Goal: Check status: Check status

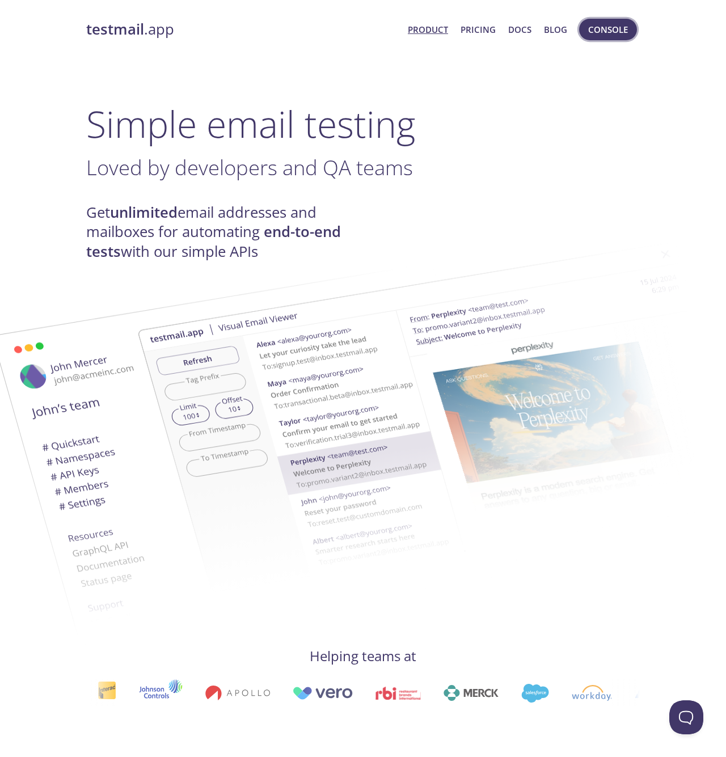
click at [607, 36] on span "Console" at bounding box center [608, 29] width 40 height 15
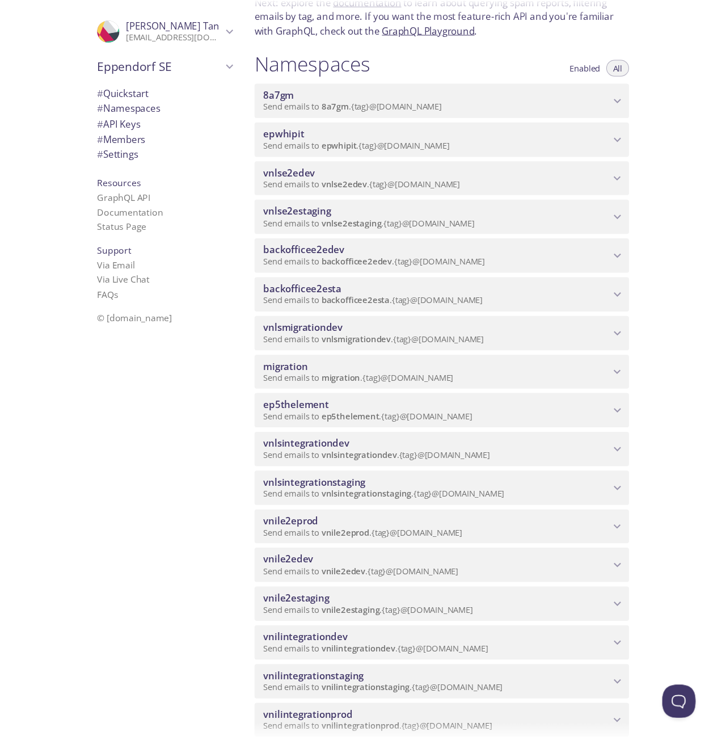
scroll to position [95, 0]
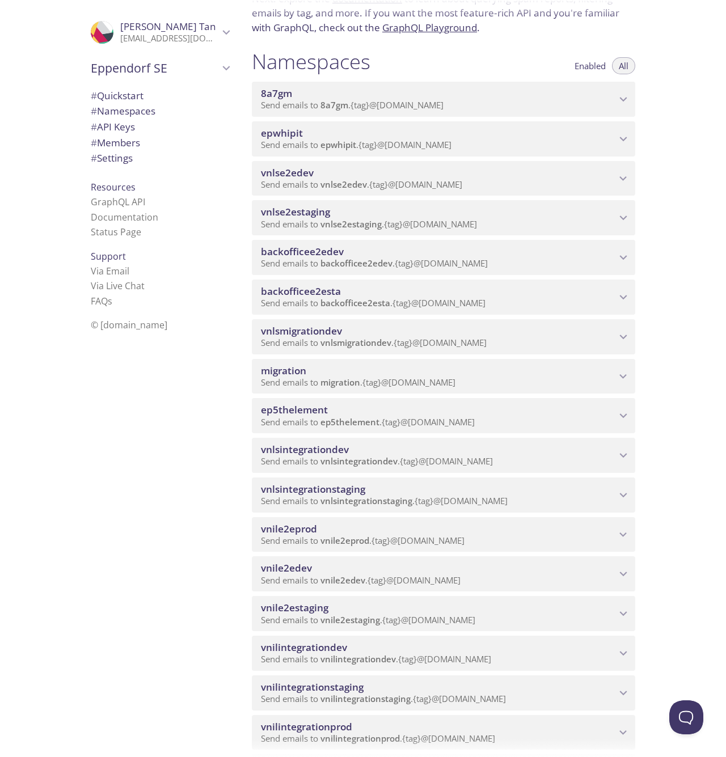
click at [451, 546] on span "Send emails to vnile2eprod . {tag} @[DOMAIN_NAME]" at bounding box center [363, 540] width 204 height 11
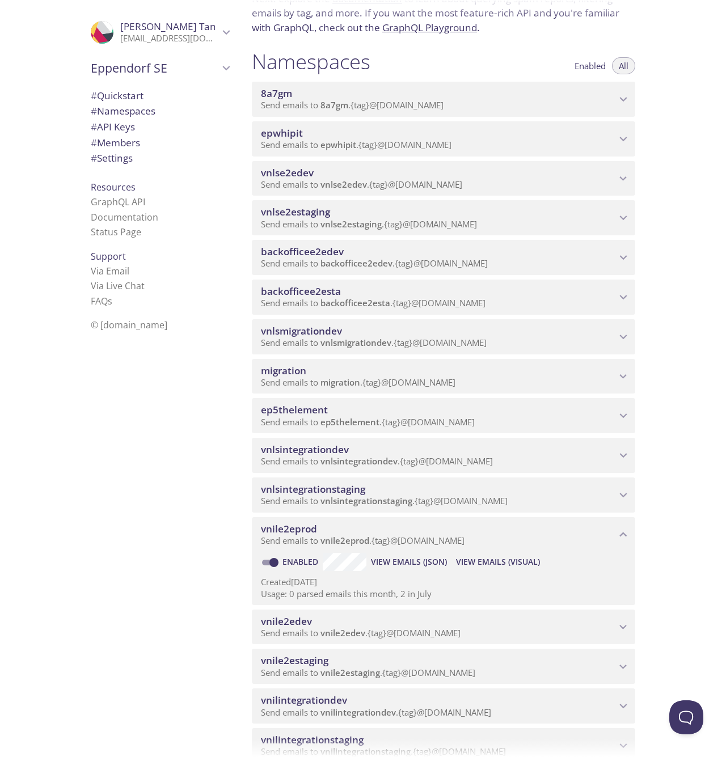
click at [498, 568] on span "View Emails (Visual)" at bounding box center [498, 562] width 84 height 14
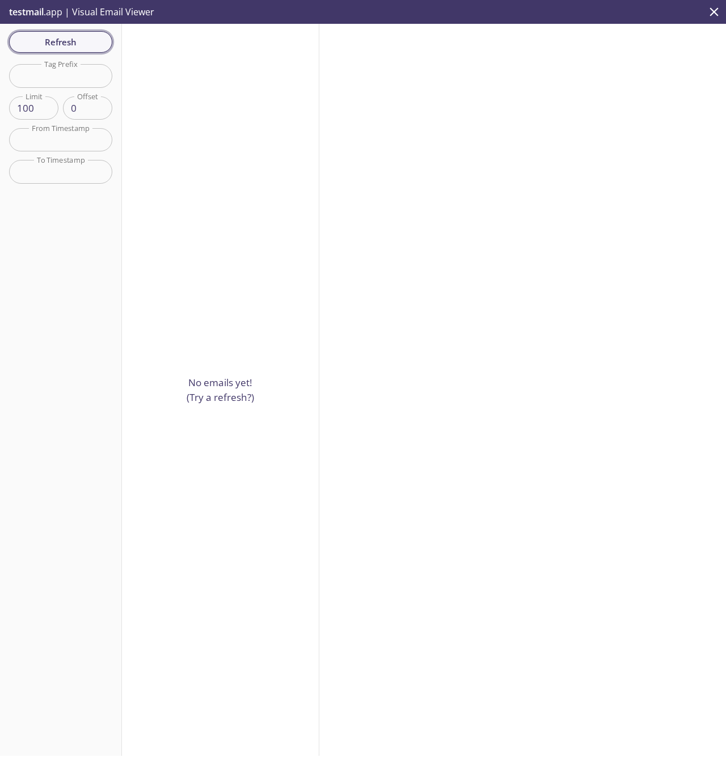
click at [73, 40] on span "Refresh" at bounding box center [60, 42] width 85 height 15
click at [87, 47] on span "Refresh" at bounding box center [60, 42] width 85 height 15
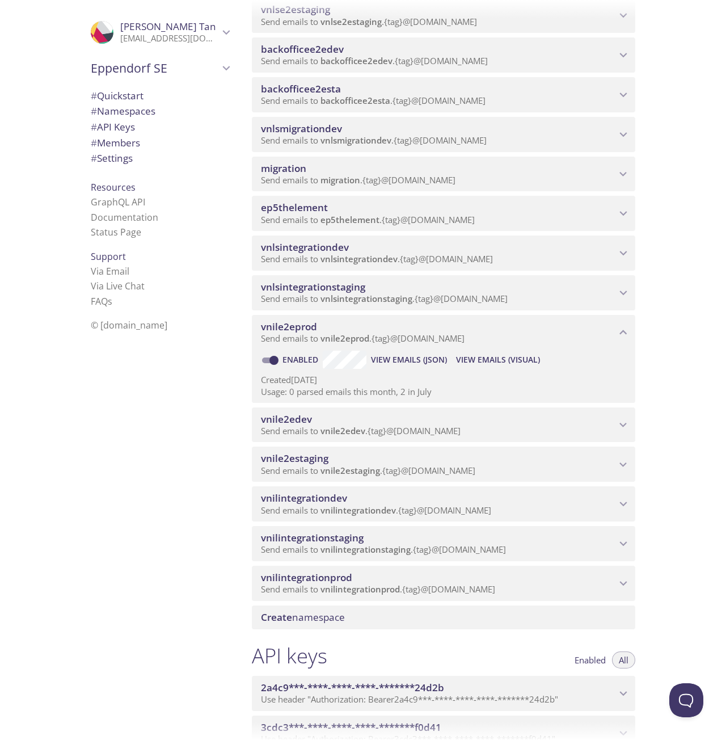
scroll to position [296, 0]
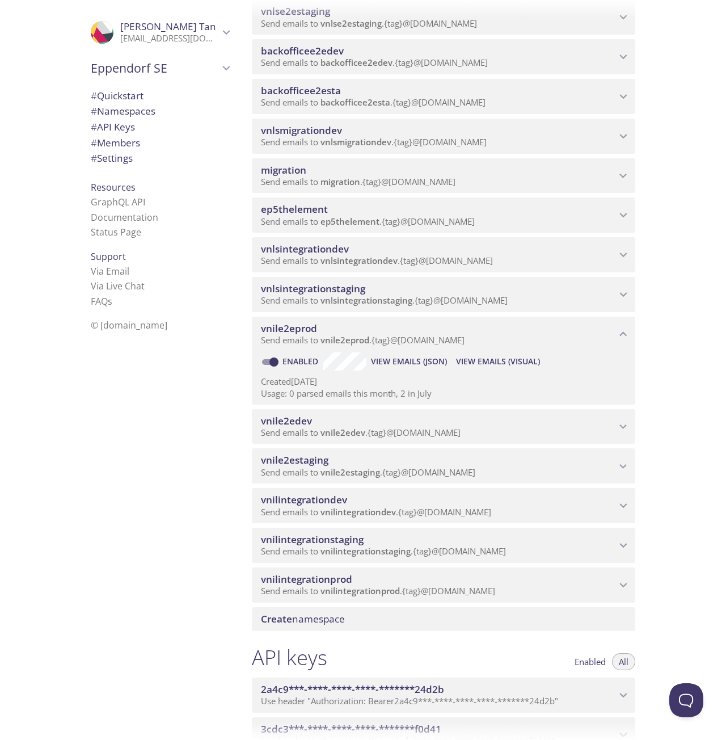
click at [415, 345] on span "Send emails to vnile2eprod . {tag} @[DOMAIN_NAME]" at bounding box center [363, 339] width 204 height 11
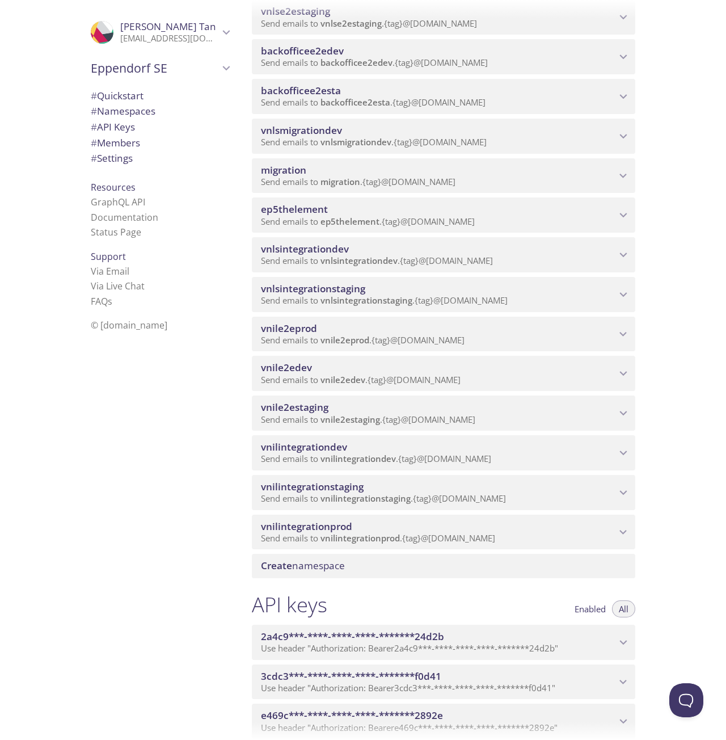
click at [415, 345] on span "Send emails to vnile2eprod . {tag} @[DOMAIN_NAME]" at bounding box center [363, 339] width 204 height 11
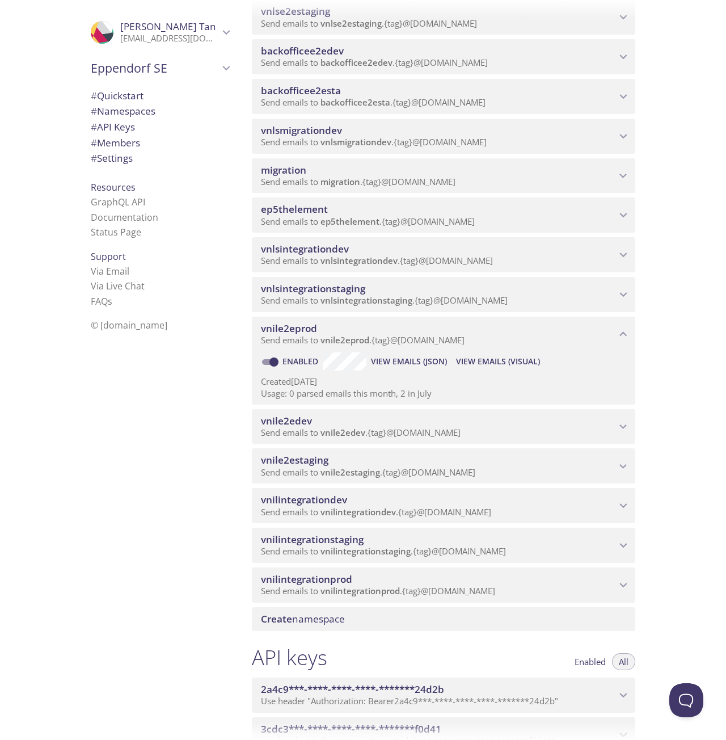
click at [482, 368] on span "View Emails (Visual)" at bounding box center [498, 362] width 84 height 14
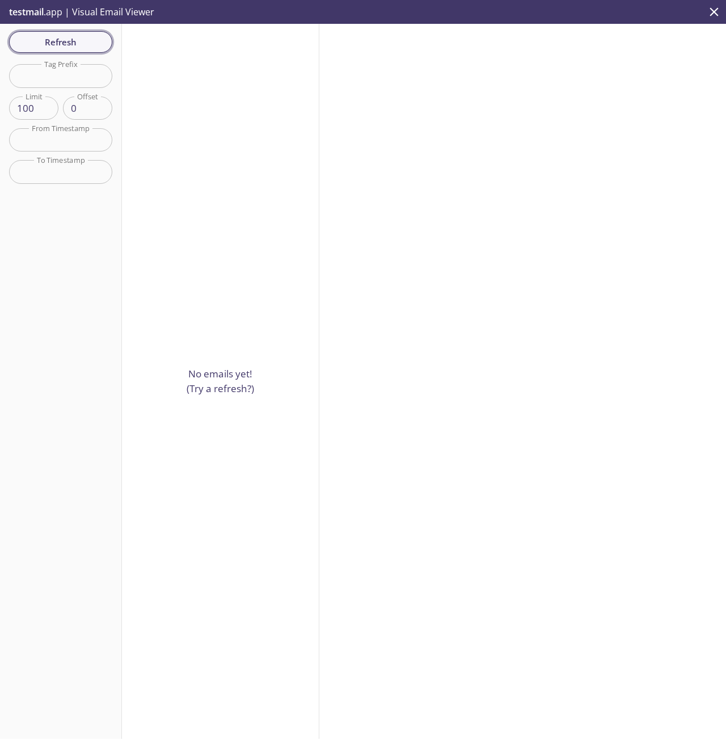
click at [80, 43] on span "Refresh" at bounding box center [60, 42] width 85 height 15
click at [80, 43] on div "Refresh Filters Tag Prefix Tag Prefix Limit 100 Limit Offset 0 Offset From Time…" at bounding box center [61, 381] width 122 height 715
click at [85, 35] on span "Refresh" at bounding box center [60, 42] width 85 height 15
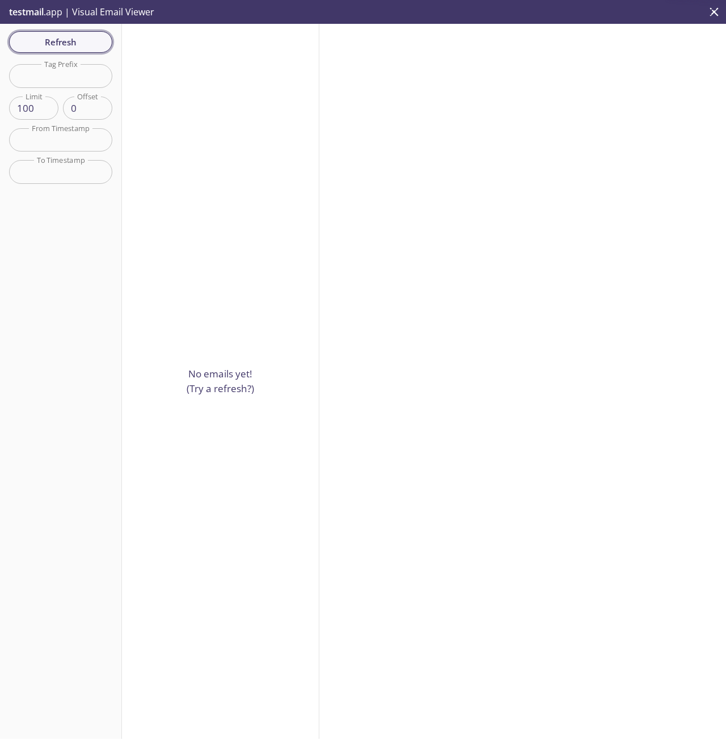
click at [85, 35] on span "Refresh" at bounding box center [60, 42] width 85 height 15
click at [71, 45] on span "Refresh" at bounding box center [60, 42] width 85 height 15
click at [56, 41] on span "Refresh" at bounding box center [60, 42] width 85 height 15
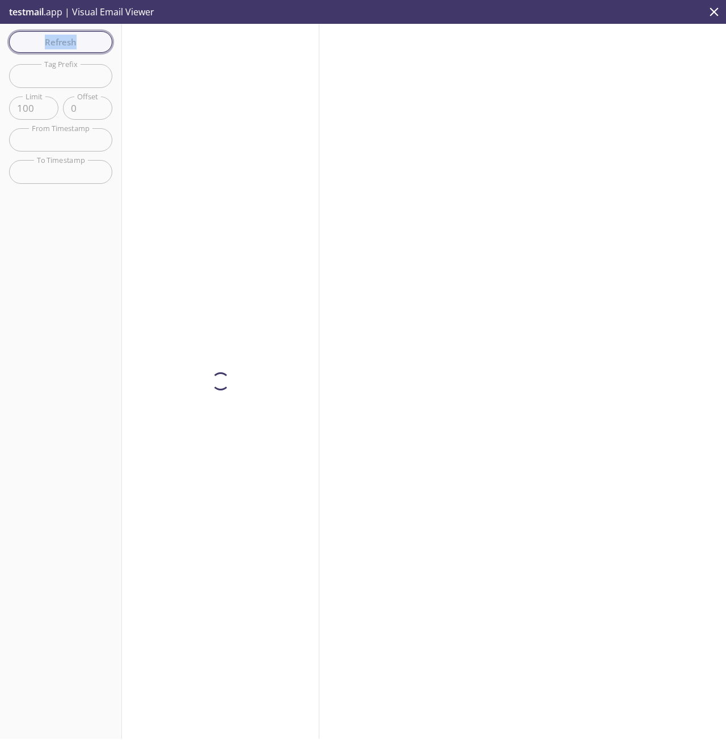
click at [56, 41] on div "Refresh Filters Tag Prefix Tag Prefix Limit 100 Limit Offset 0 Offset From Time…" at bounding box center [61, 381] width 122 height 715
click at [56, 41] on span "Refresh" at bounding box center [60, 42] width 85 height 15
click at [56, 41] on div "Refresh Filters Tag Prefix Tag Prefix Limit 100 Limit Offset 0 Offset From Time…" at bounding box center [61, 381] width 122 height 715
click at [56, 41] on span "Refresh" at bounding box center [60, 42] width 85 height 15
click at [56, 41] on div "Refresh Filters Tag Prefix Tag Prefix Limit 100 Limit Offset 0 Offset From Time…" at bounding box center [61, 381] width 122 height 715
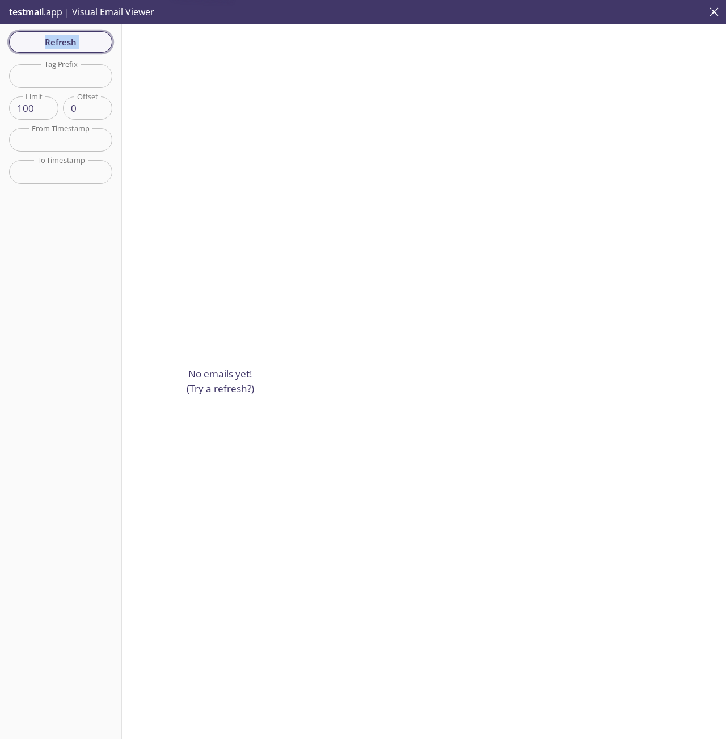
click at [56, 41] on span "Refresh" at bounding box center [60, 42] width 85 height 15
click at [56, 41] on div "Refresh Filters Tag Prefix Tag Prefix Limit 100 Limit Offset 0 Offset From Time…" at bounding box center [61, 381] width 122 height 715
click at [56, 41] on span "Refresh" at bounding box center [60, 42] width 85 height 15
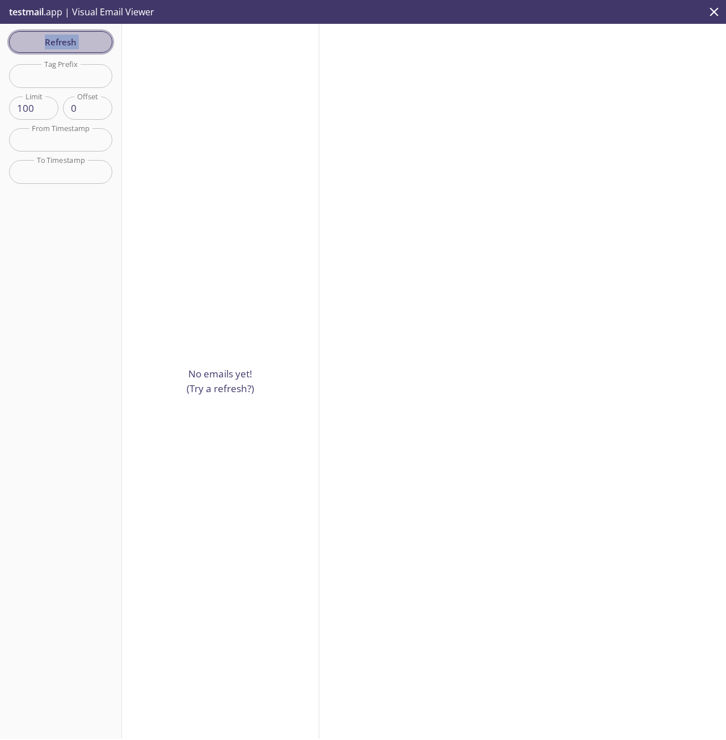
click at [56, 41] on span "Refresh" at bounding box center [60, 42] width 85 height 15
click at [85, 43] on span "Refresh" at bounding box center [60, 42] width 85 height 15
click at [53, 36] on span "Refresh" at bounding box center [60, 42] width 85 height 15
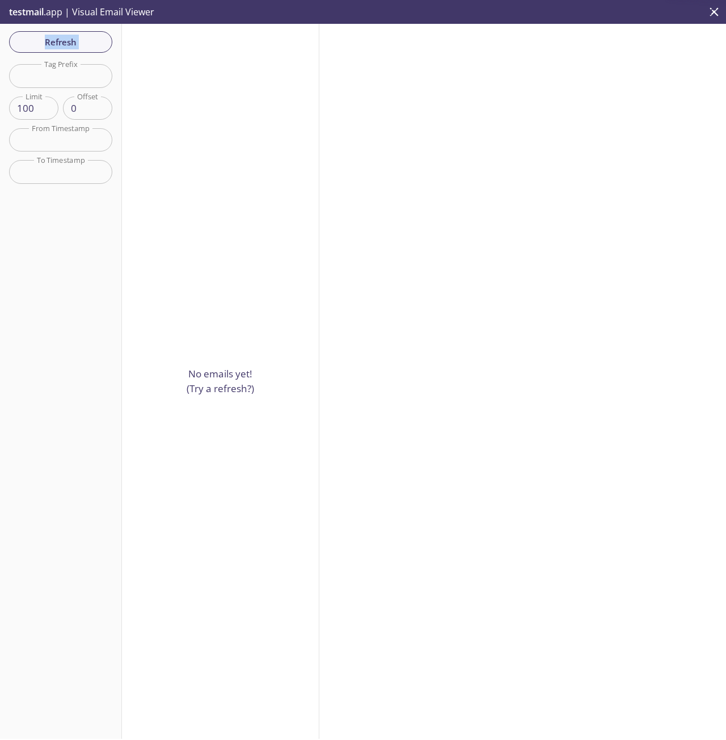
click at [53, 36] on span "Refresh" at bounding box center [60, 42] width 85 height 15
click at [57, 39] on span "Refresh" at bounding box center [60, 42] width 85 height 15
click at [315, 56] on div "No emails yet! (Try a refresh?)" at bounding box center [220, 381] width 197 height 715
